Goal: Information Seeking & Learning: Learn about a topic

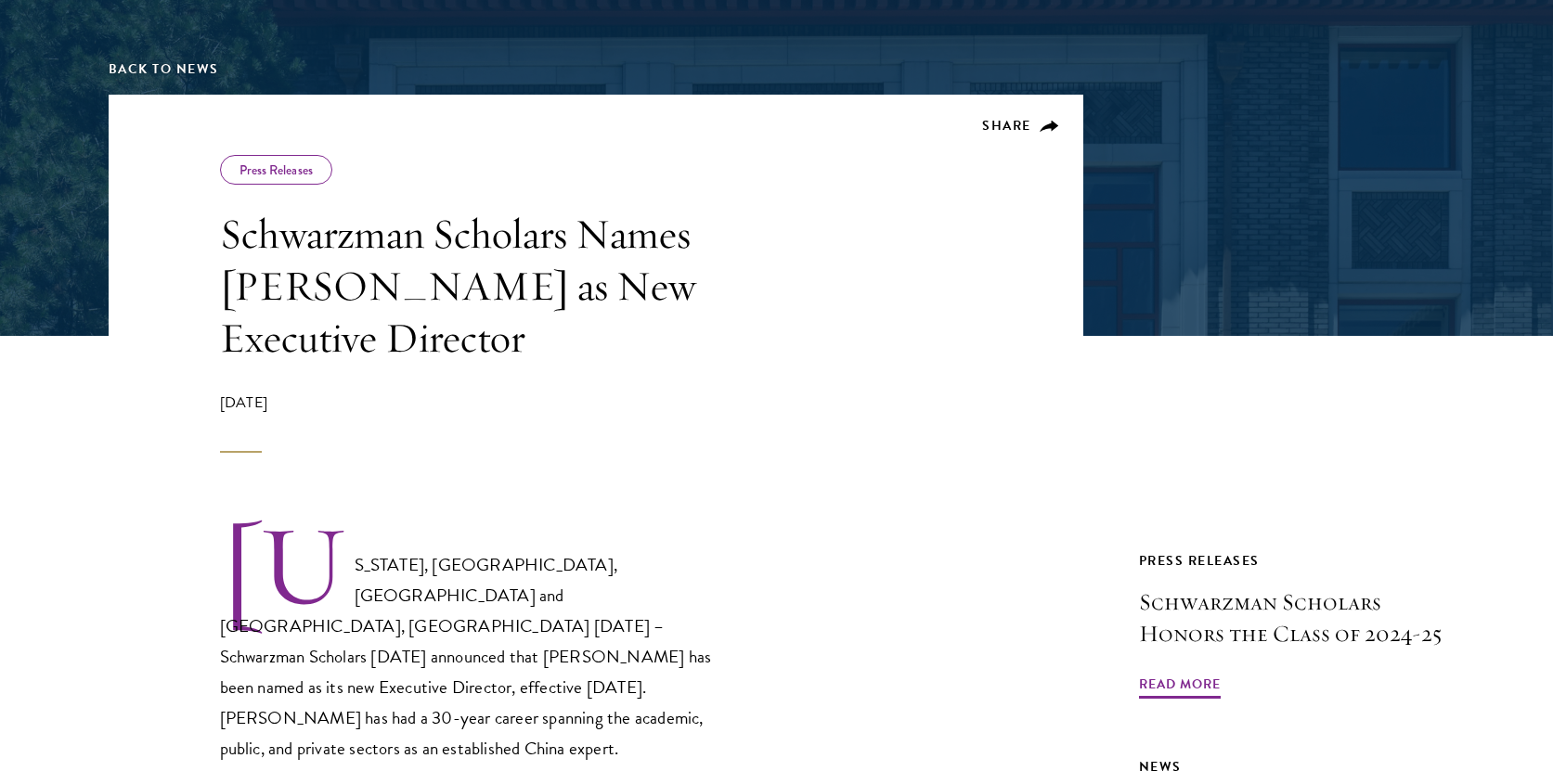
scroll to position [321, 0]
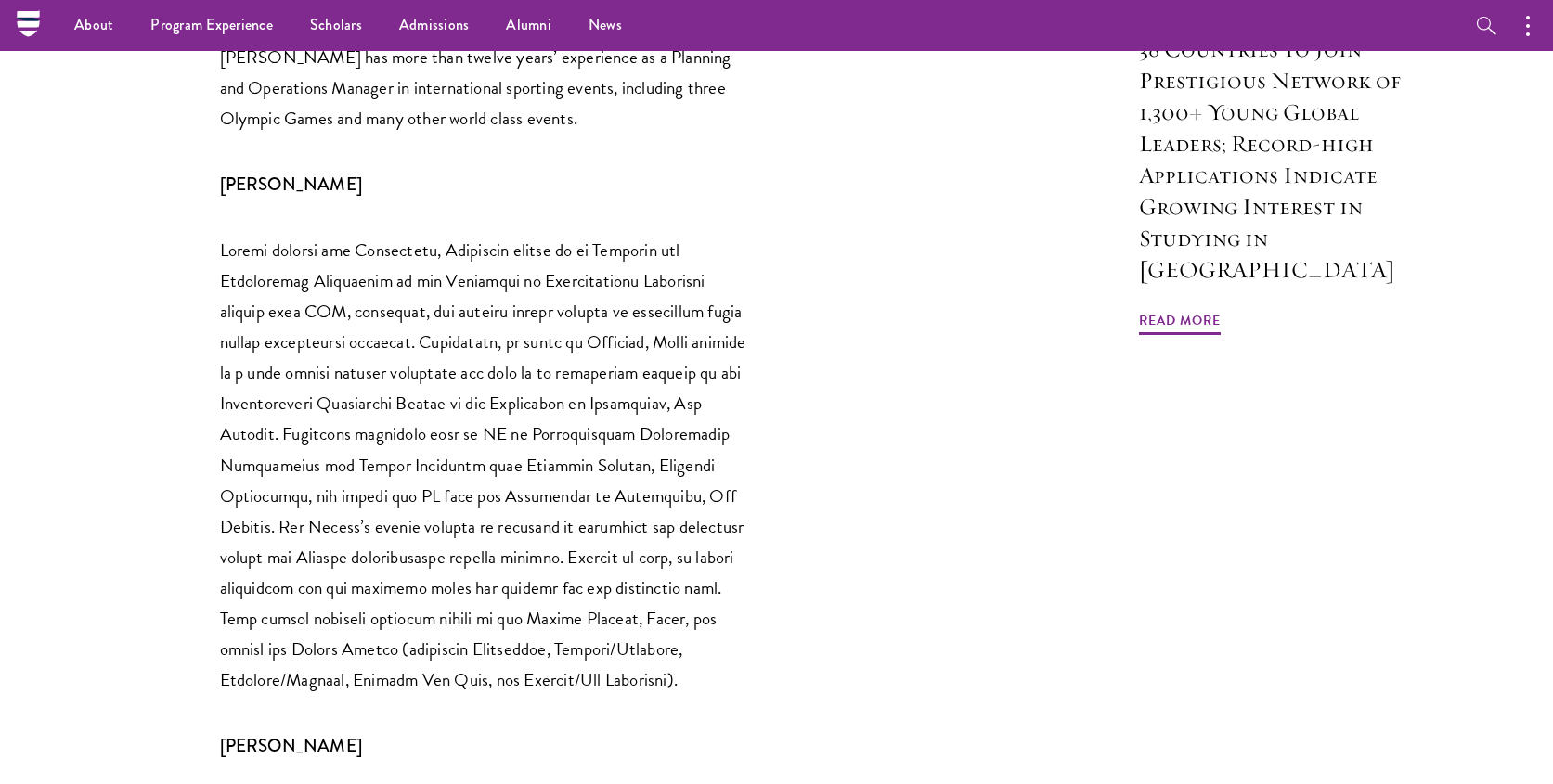
scroll to position [1483, 0]
